Goal: Task Accomplishment & Management: Manage account settings

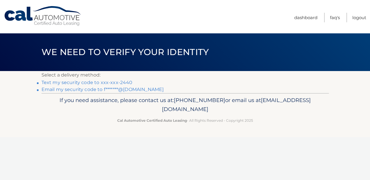
click at [62, 83] on link "Text my security code to xxx-xxx-2440" at bounding box center [86, 83] width 91 height 6
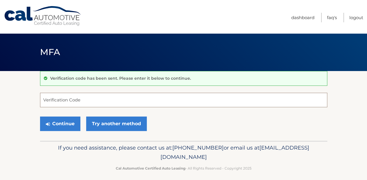
click at [75, 98] on input "Verification Code" at bounding box center [183, 100] width 287 height 14
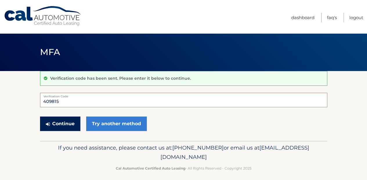
type input "409815"
click at [61, 123] on button "Continue" at bounding box center [60, 124] width 40 height 14
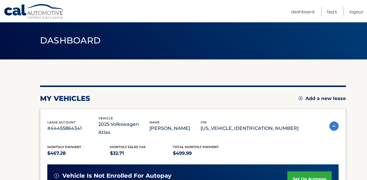
scroll to position [5, 0]
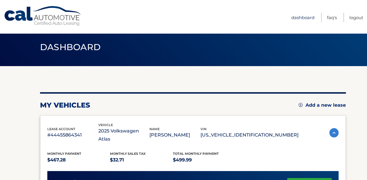
click at [299, 18] on link "Dashboard" at bounding box center [302, 18] width 23 height 10
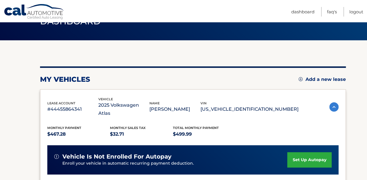
scroll to position [97, 0]
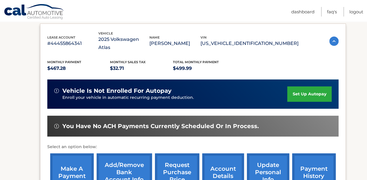
click at [334, 40] on img at bounding box center [333, 41] width 9 height 9
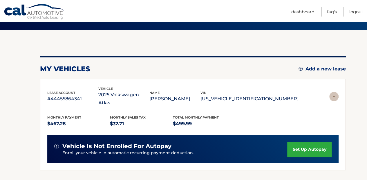
scroll to position [36, 0]
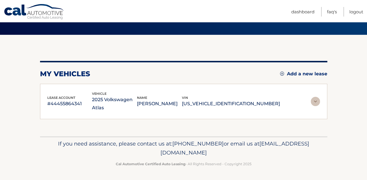
click at [315, 99] on img at bounding box center [315, 101] width 9 height 9
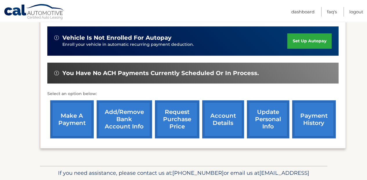
scroll to position [155, 0]
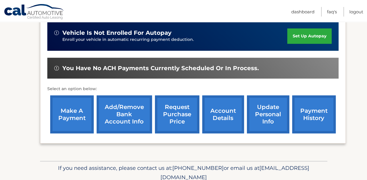
click at [224, 112] on link "account details" at bounding box center [223, 114] width 42 height 38
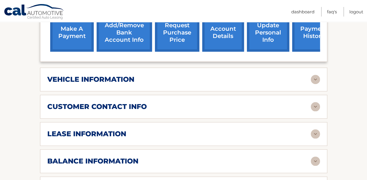
scroll to position [251, 0]
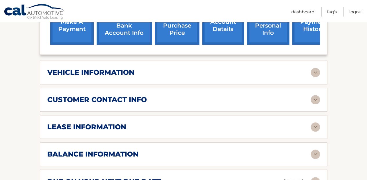
click at [315, 72] on img at bounding box center [315, 72] width 9 height 9
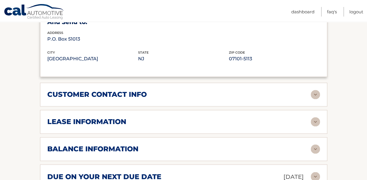
scroll to position [406, 0]
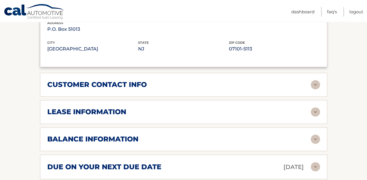
click at [315, 107] on img at bounding box center [315, 111] width 9 height 9
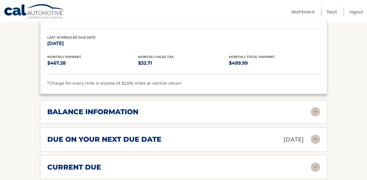
scroll to position [560, 0]
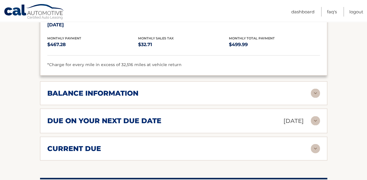
click at [314, 116] on img at bounding box center [315, 120] width 9 height 9
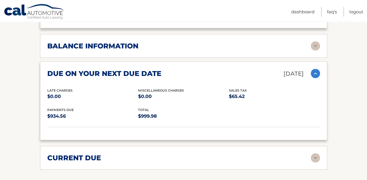
scroll to position [599, 0]
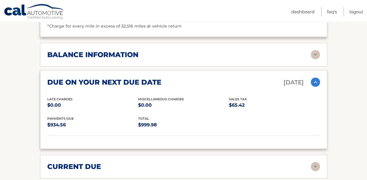
click at [311, 162] on img at bounding box center [315, 166] width 9 height 9
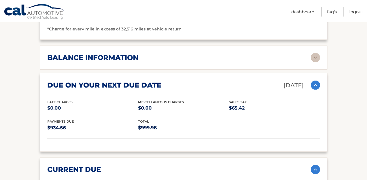
scroll to position [580, 0]
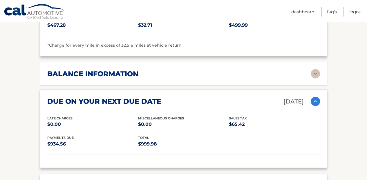
click at [314, 70] on img at bounding box center [315, 73] width 9 height 9
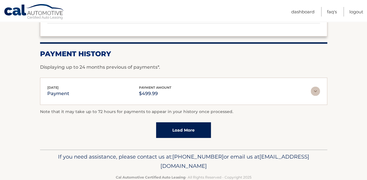
scroll to position [870, 0]
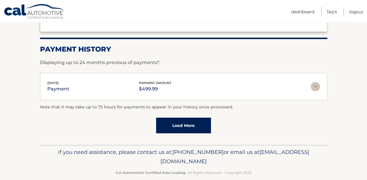
click at [188, 122] on link "Load More" at bounding box center [183, 126] width 55 height 16
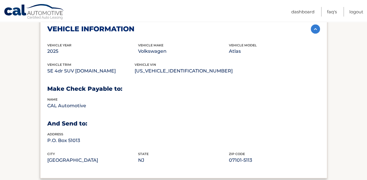
scroll to position [232, 0]
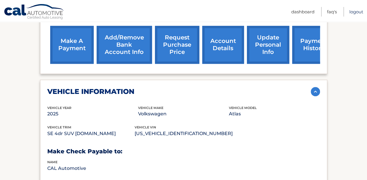
click at [357, 11] on link "Logout" at bounding box center [356, 12] width 14 height 10
